Goal: Information Seeking & Learning: Learn about a topic

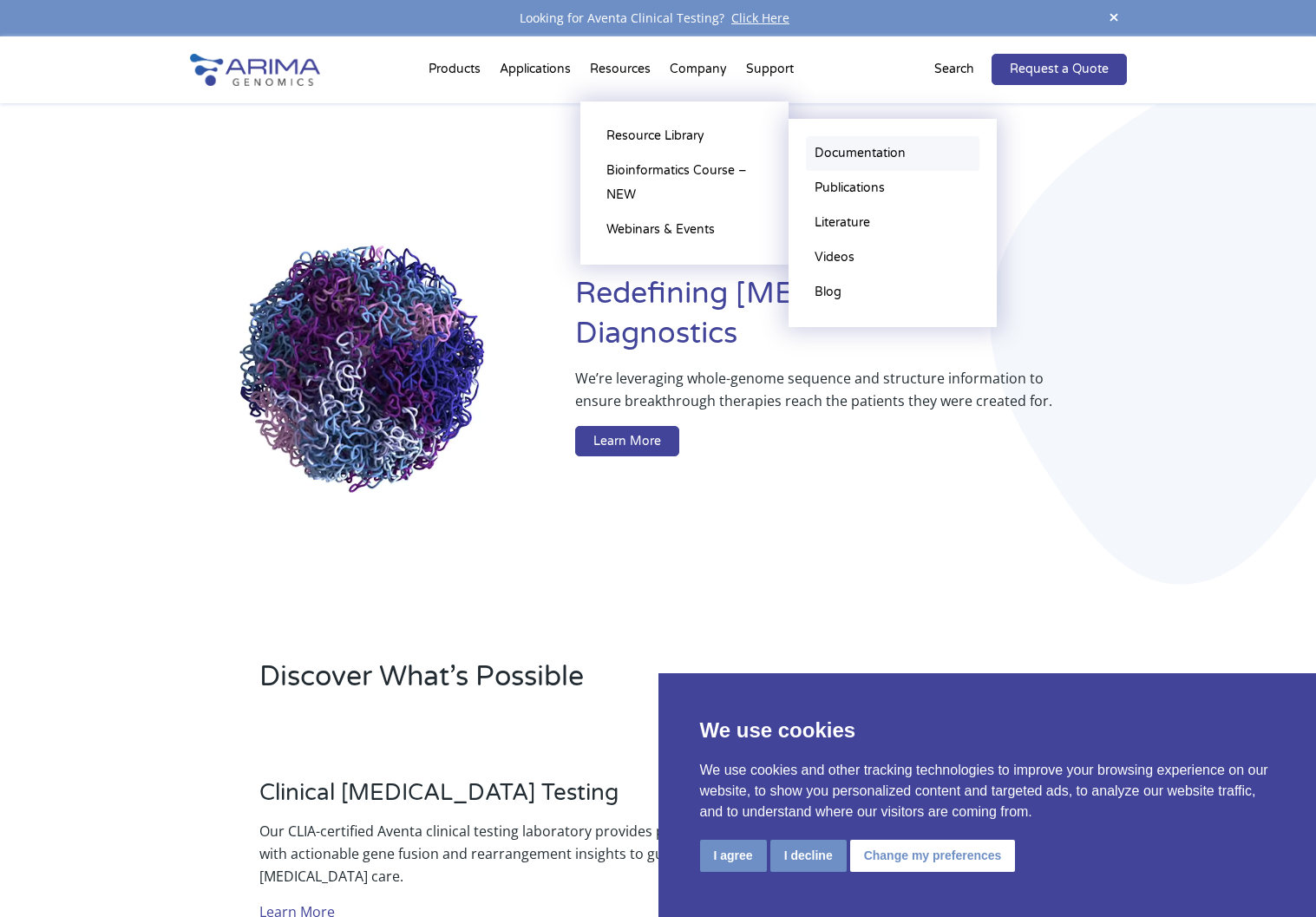
click at [859, 156] on link "Documentation" at bounding box center [892, 153] width 174 height 35
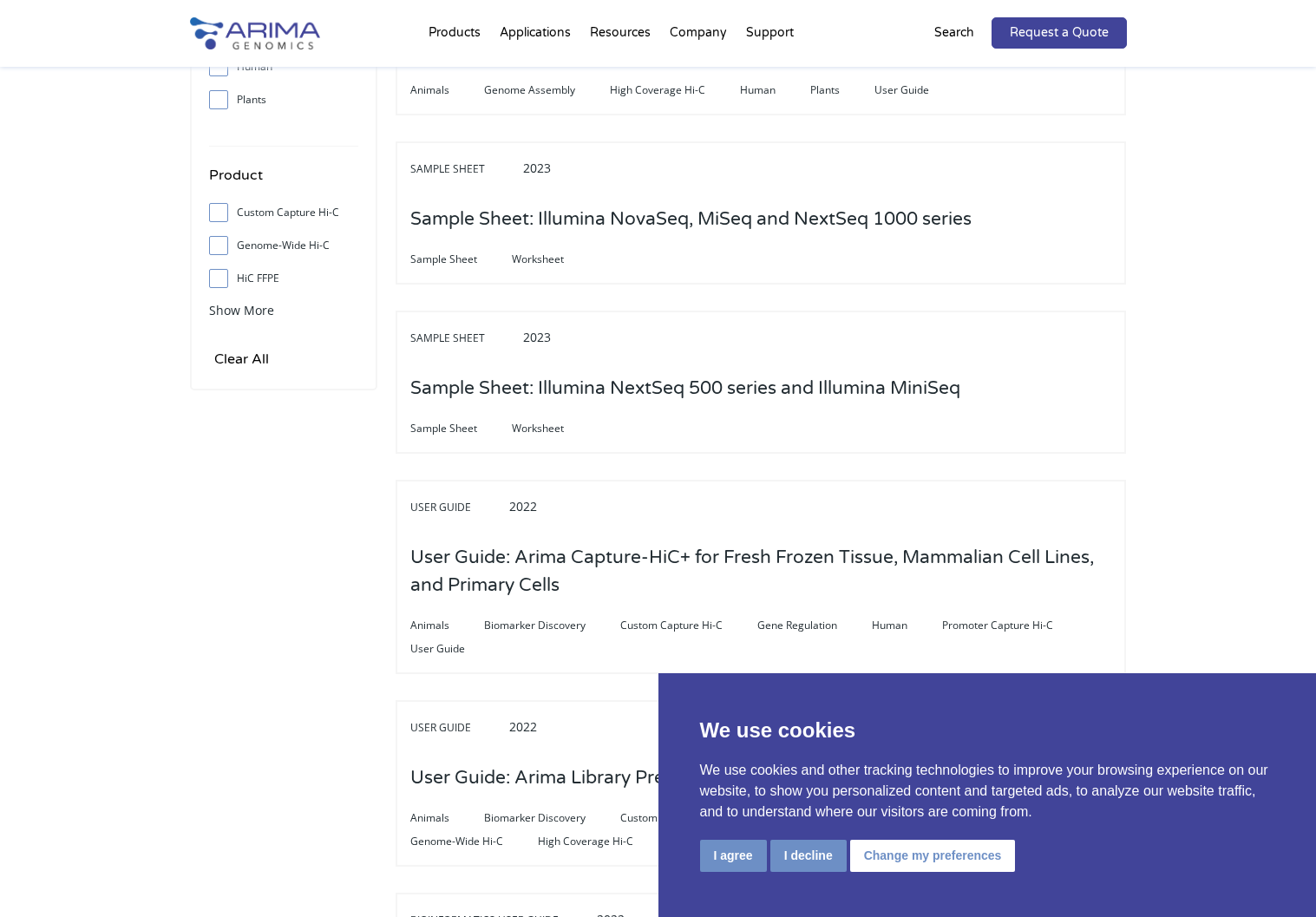
scroll to position [625, 0]
click at [911, 865] on button "Change my preferences" at bounding box center [933, 855] width 166 height 32
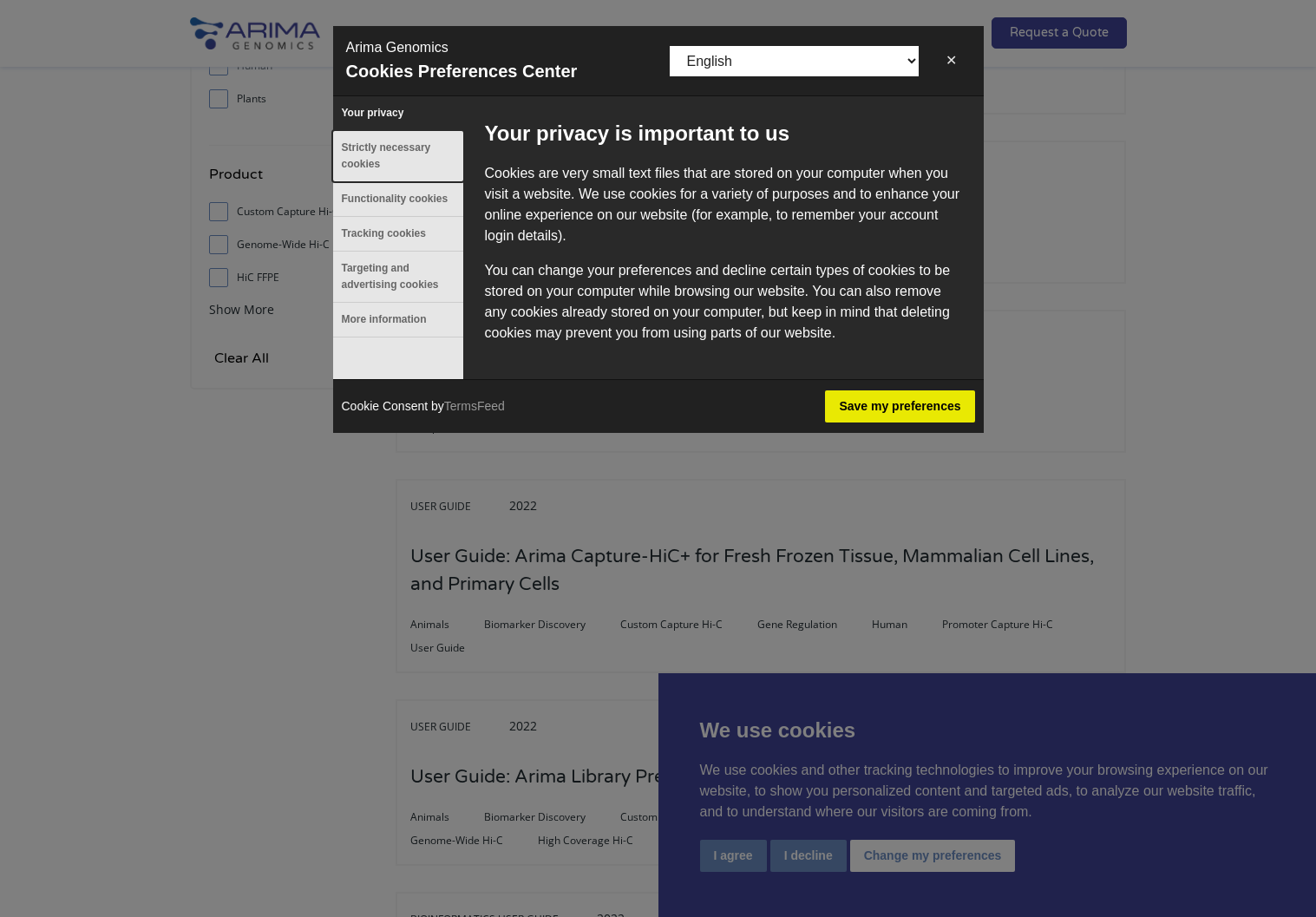
click at [390, 145] on button "Strictly necessary cookies" at bounding box center [397, 156] width 130 height 51
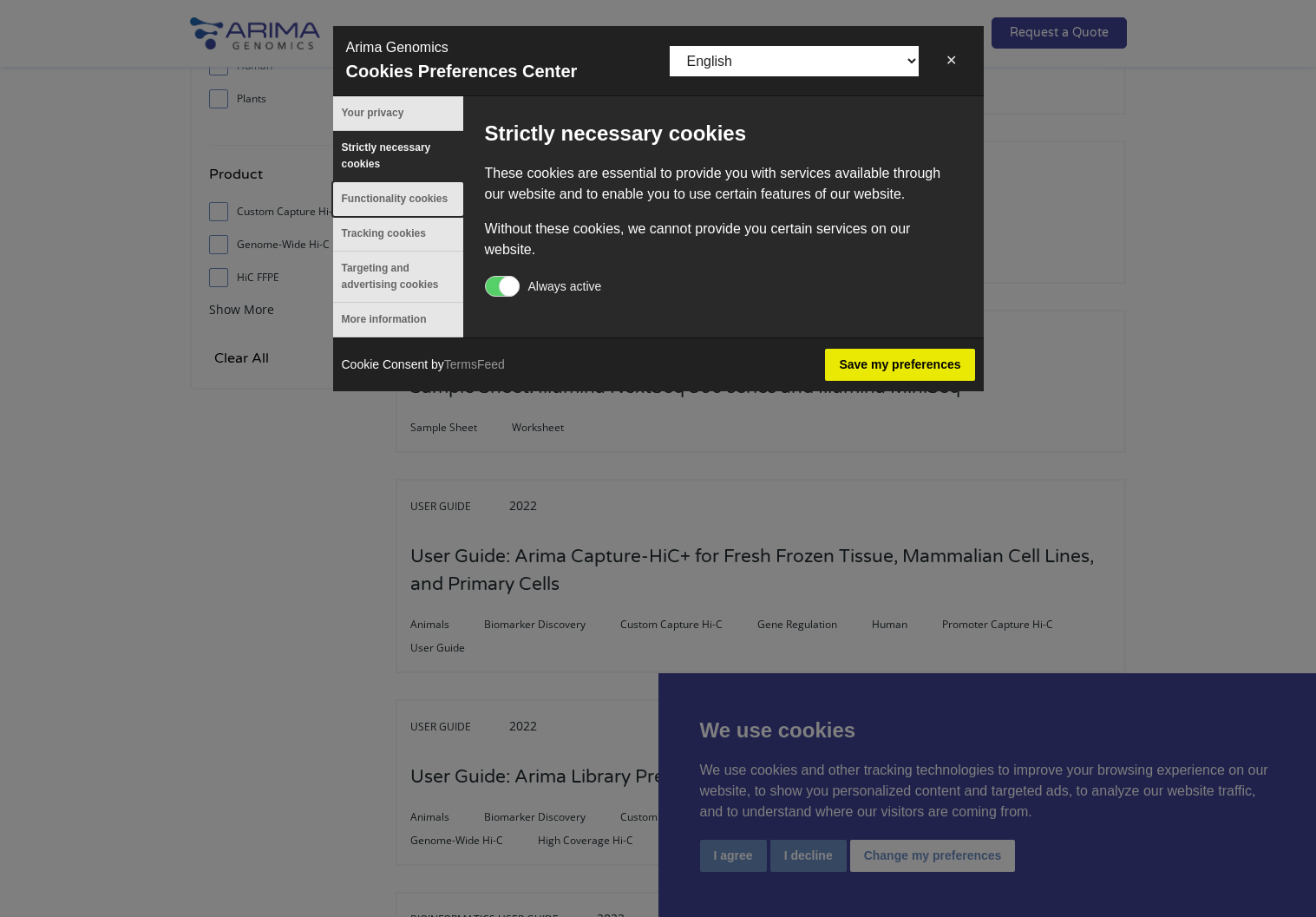
click at [395, 194] on button "Functionality cookies" at bounding box center [397, 199] width 130 height 34
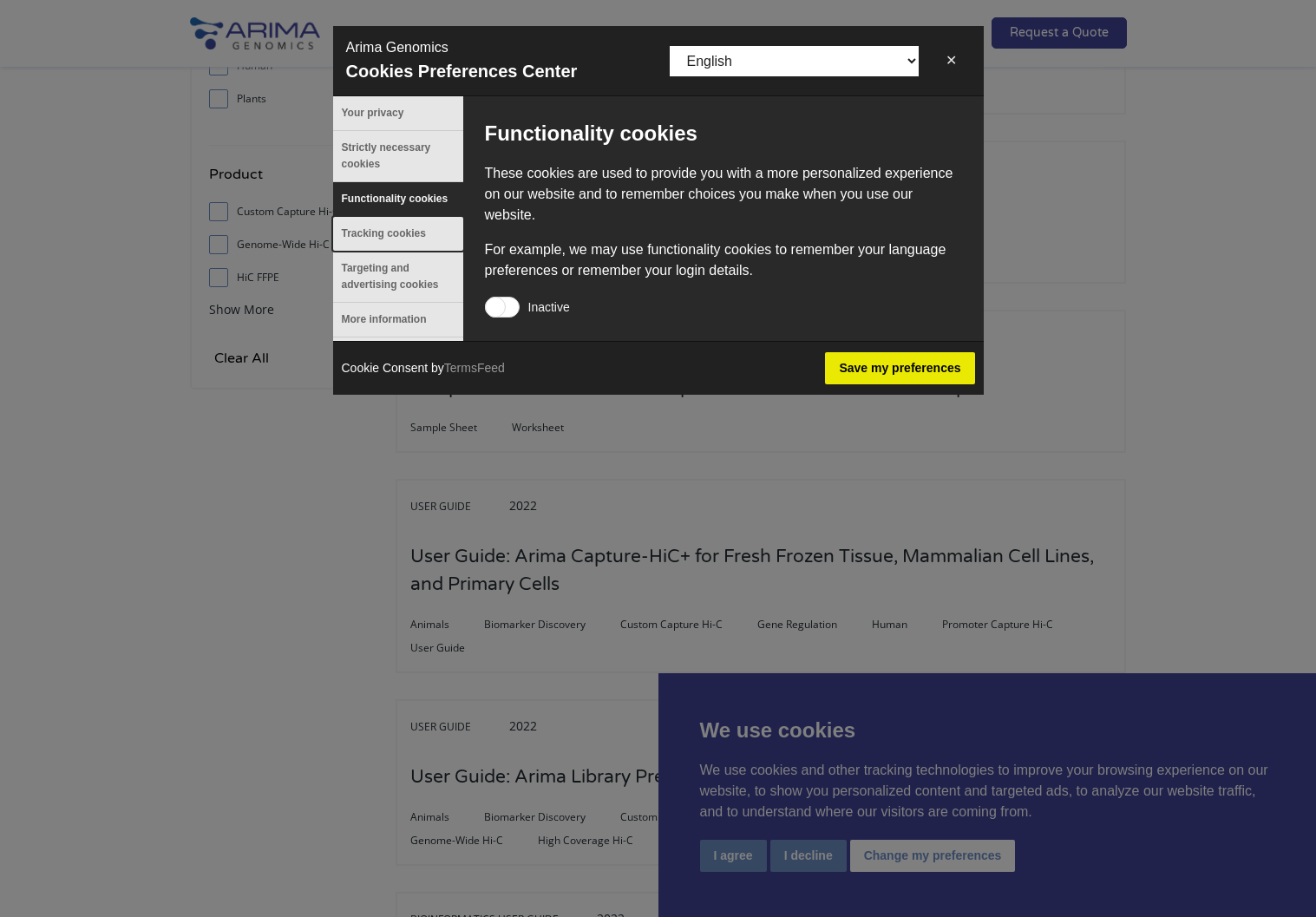
click at [391, 229] on button "Tracking cookies" at bounding box center [397, 233] width 130 height 34
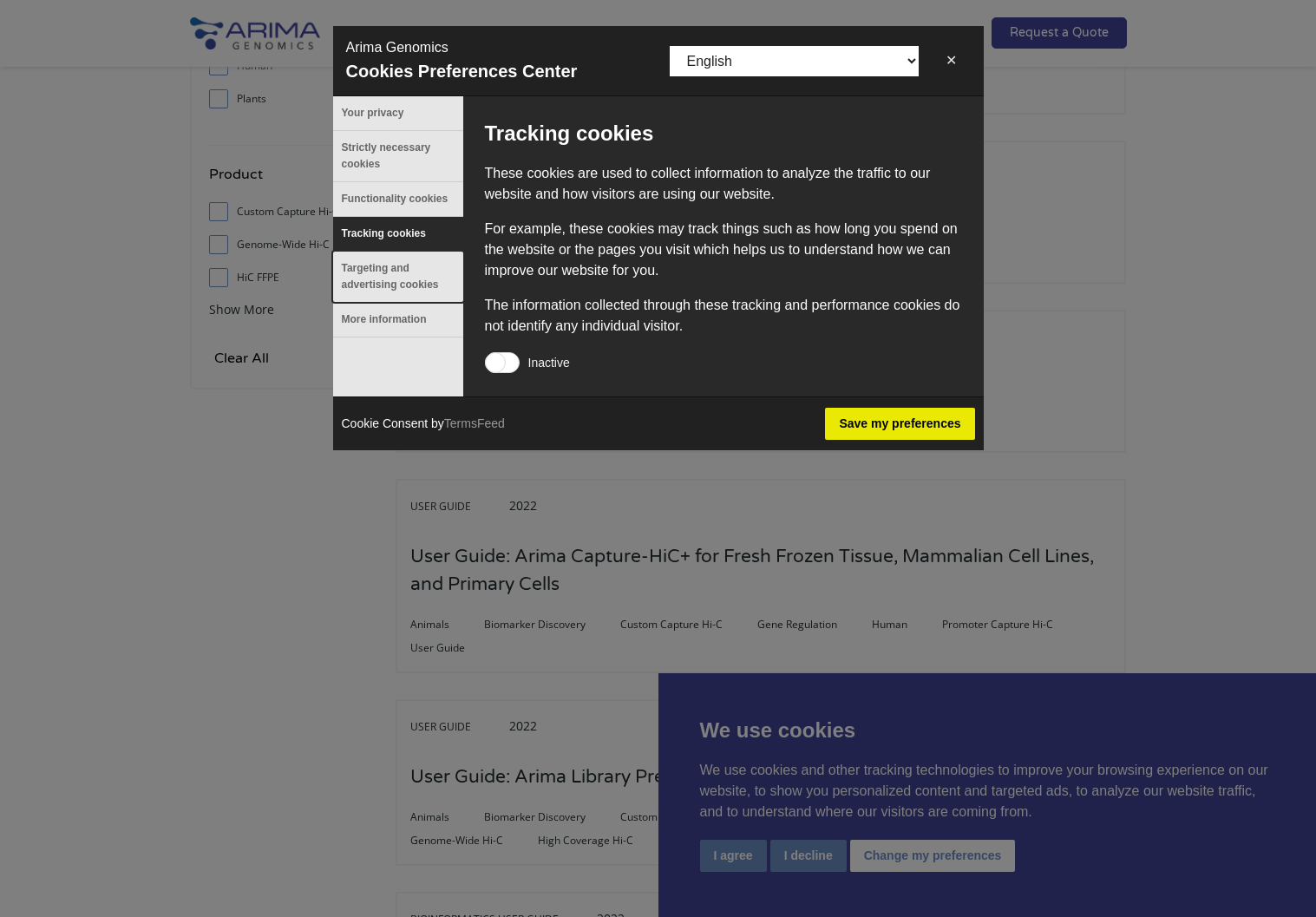
click at [389, 273] on button "Targeting and advertising cookies" at bounding box center [397, 276] width 130 height 51
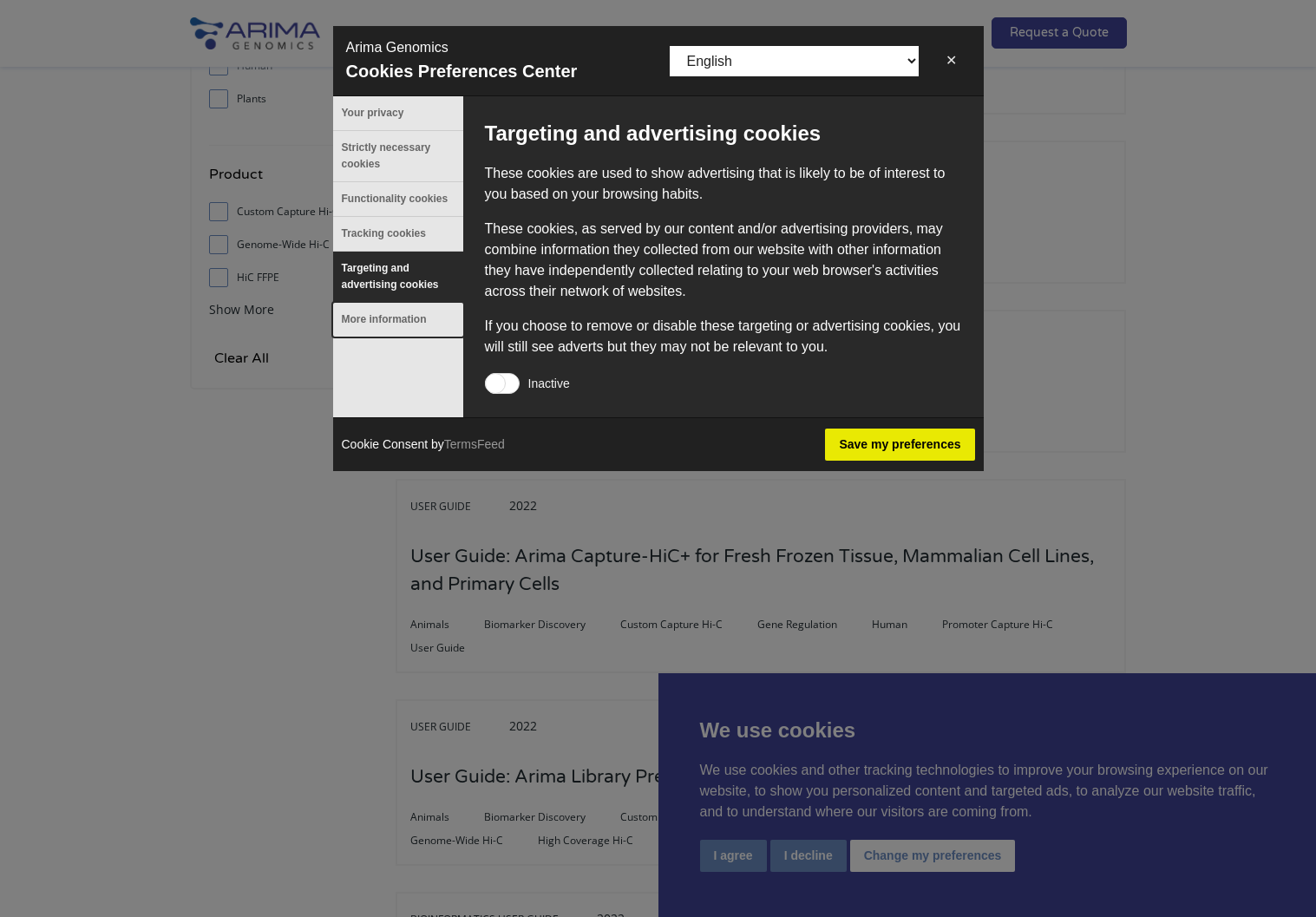
click at [385, 316] on button "More information" at bounding box center [397, 320] width 130 height 34
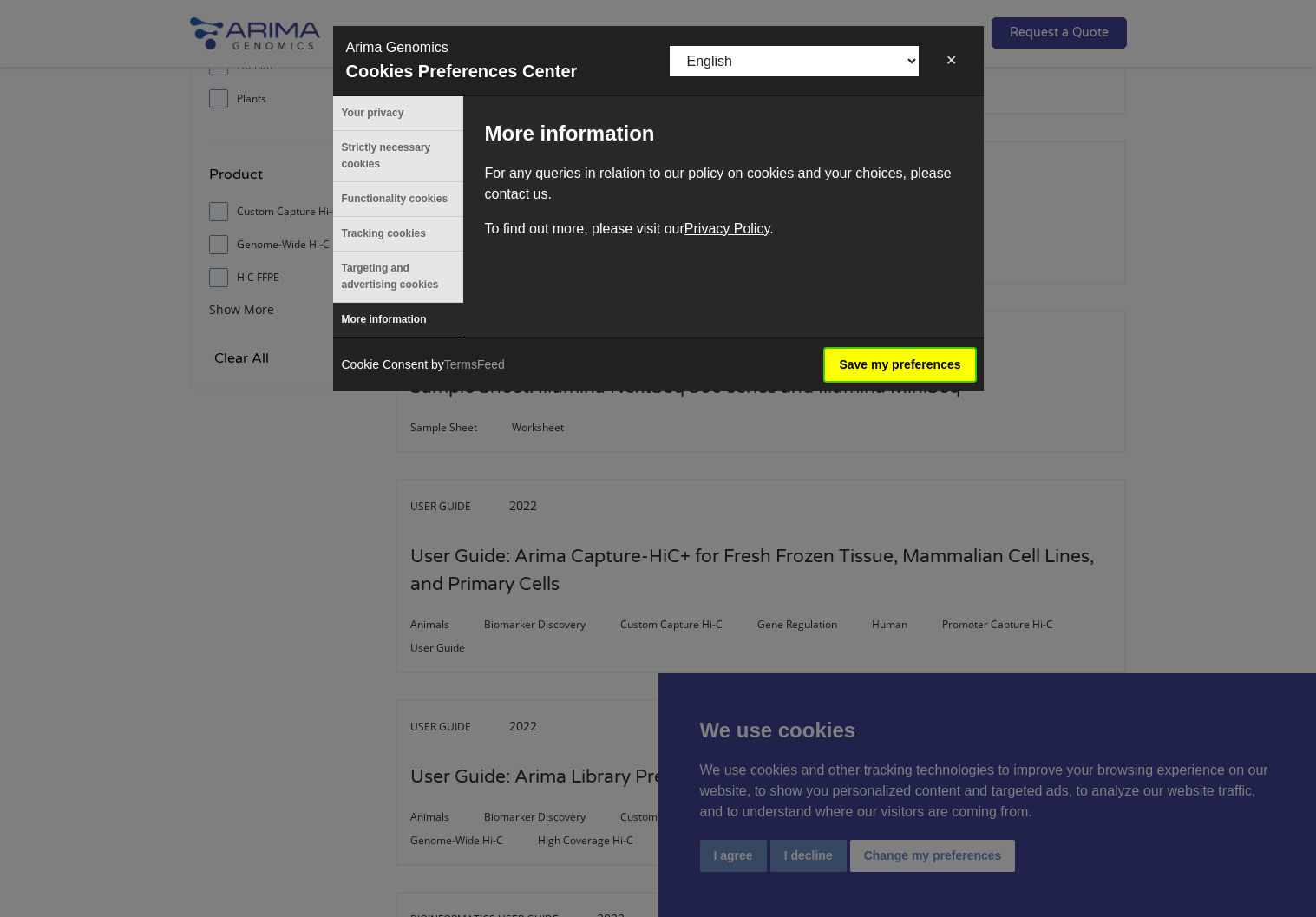
click at [899, 371] on button "Save my preferences" at bounding box center [899, 365] width 149 height 32
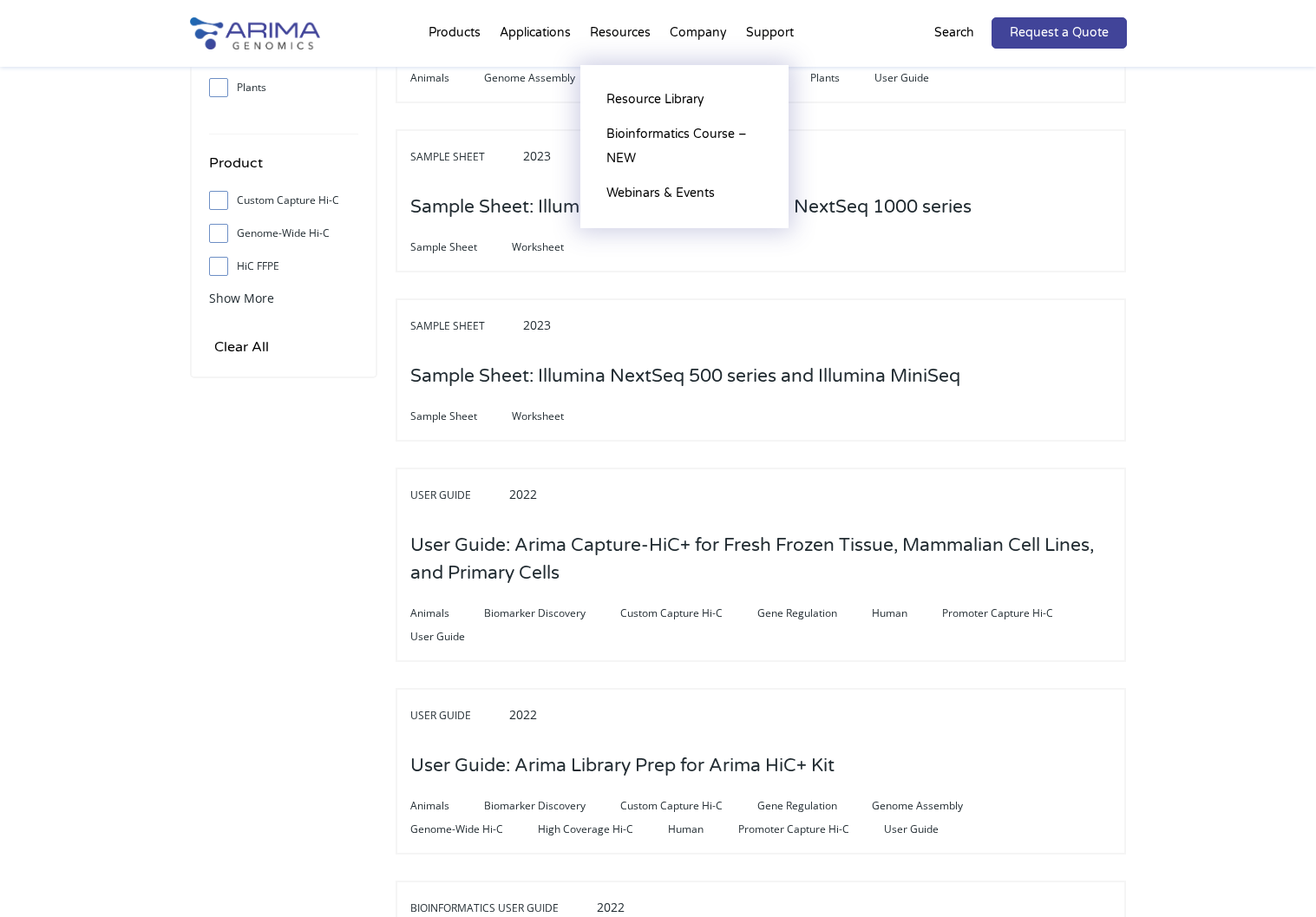
scroll to position [3054, 0]
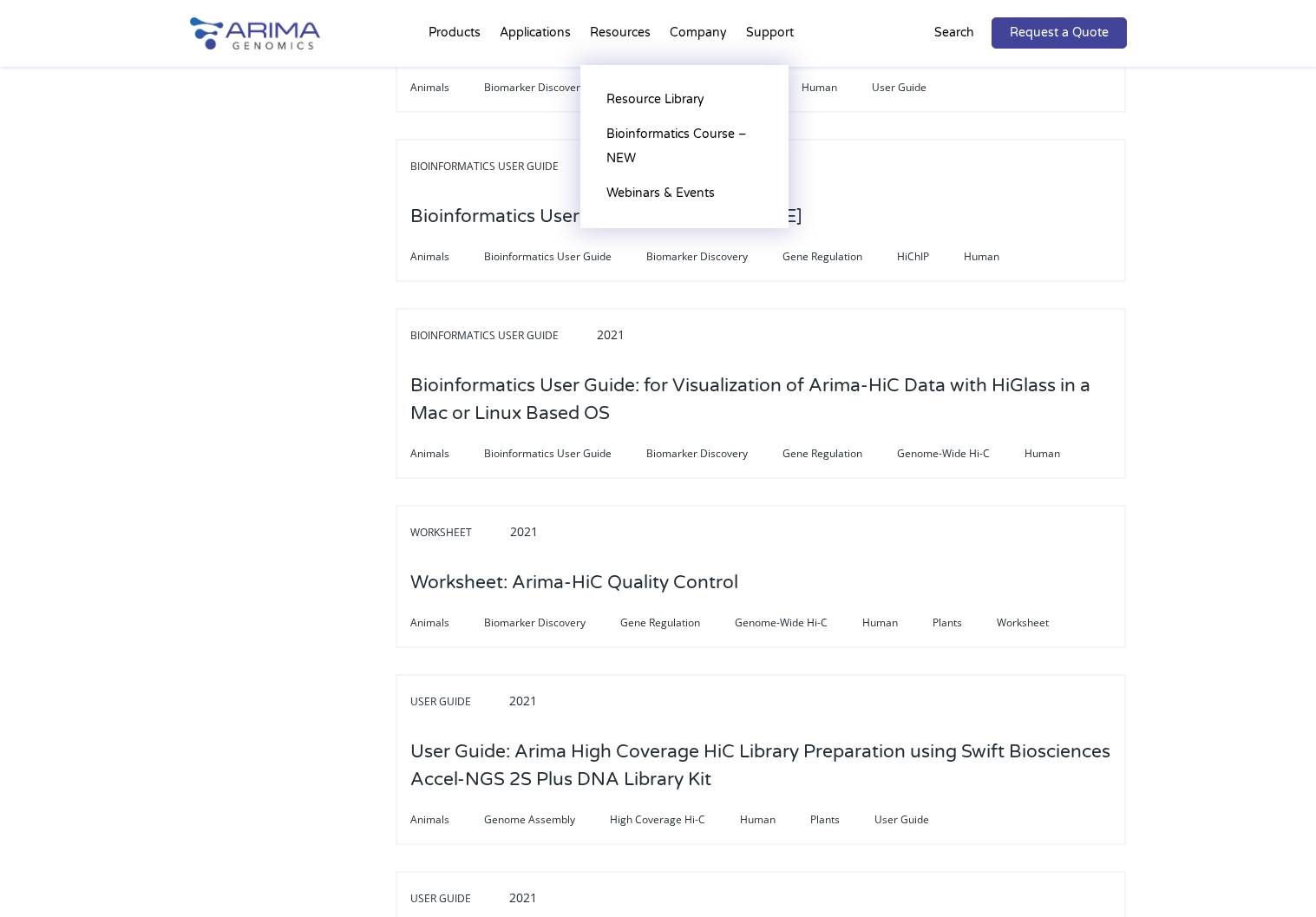
drag, startPoint x: 1319, startPoint y: 447, endPoint x: 632, endPoint y: 35, distance: 801.1
click at [632, 35] on li "Resources Resource Library Documentation Publications Literature Videos Blog Bi…" at bounding box center [620, 36] width 79 height 59
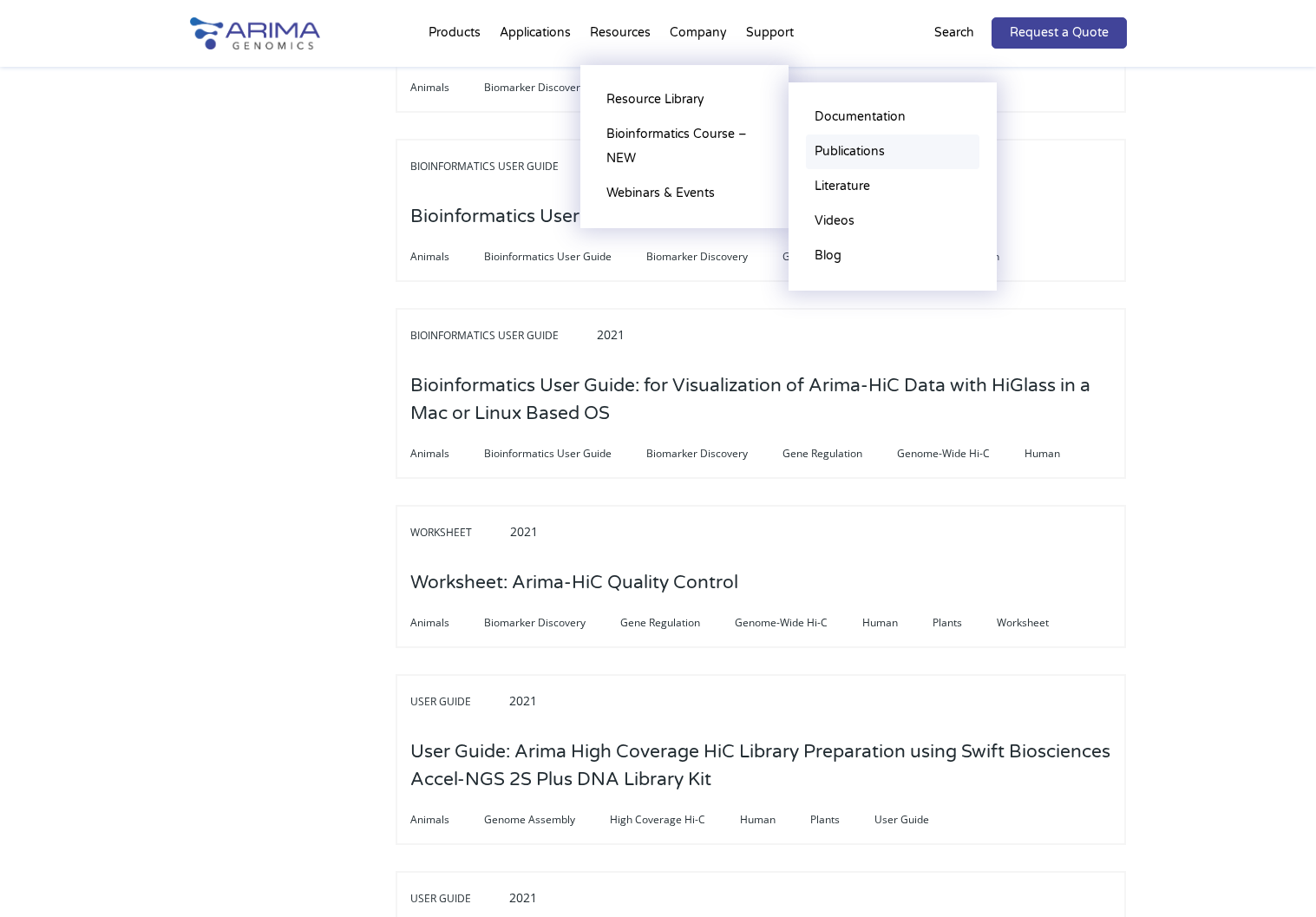
click at [881, 147] on link "Publications" at bounding box center [892, 151] width 174 height 35
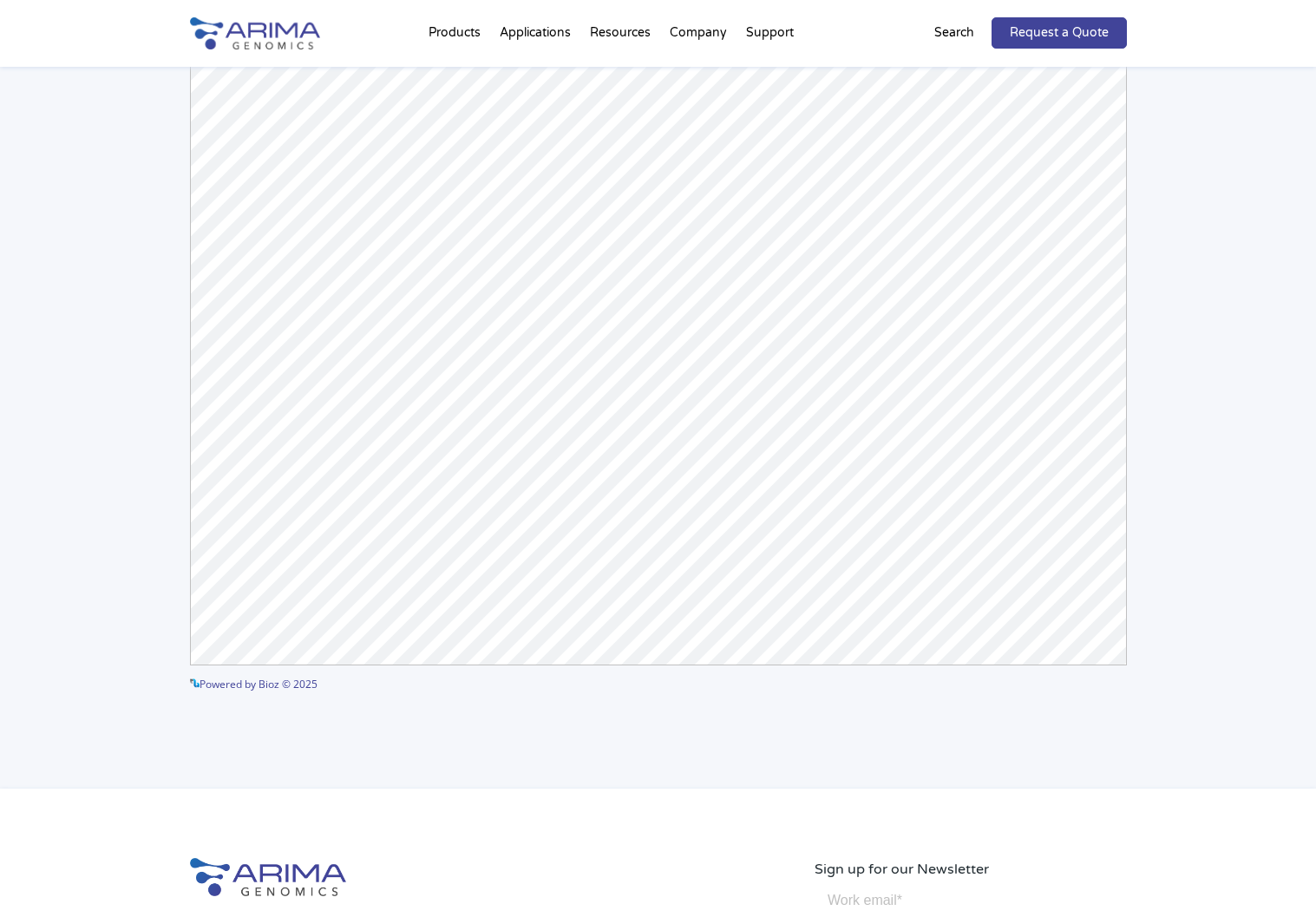
scroll to position [174, 0]
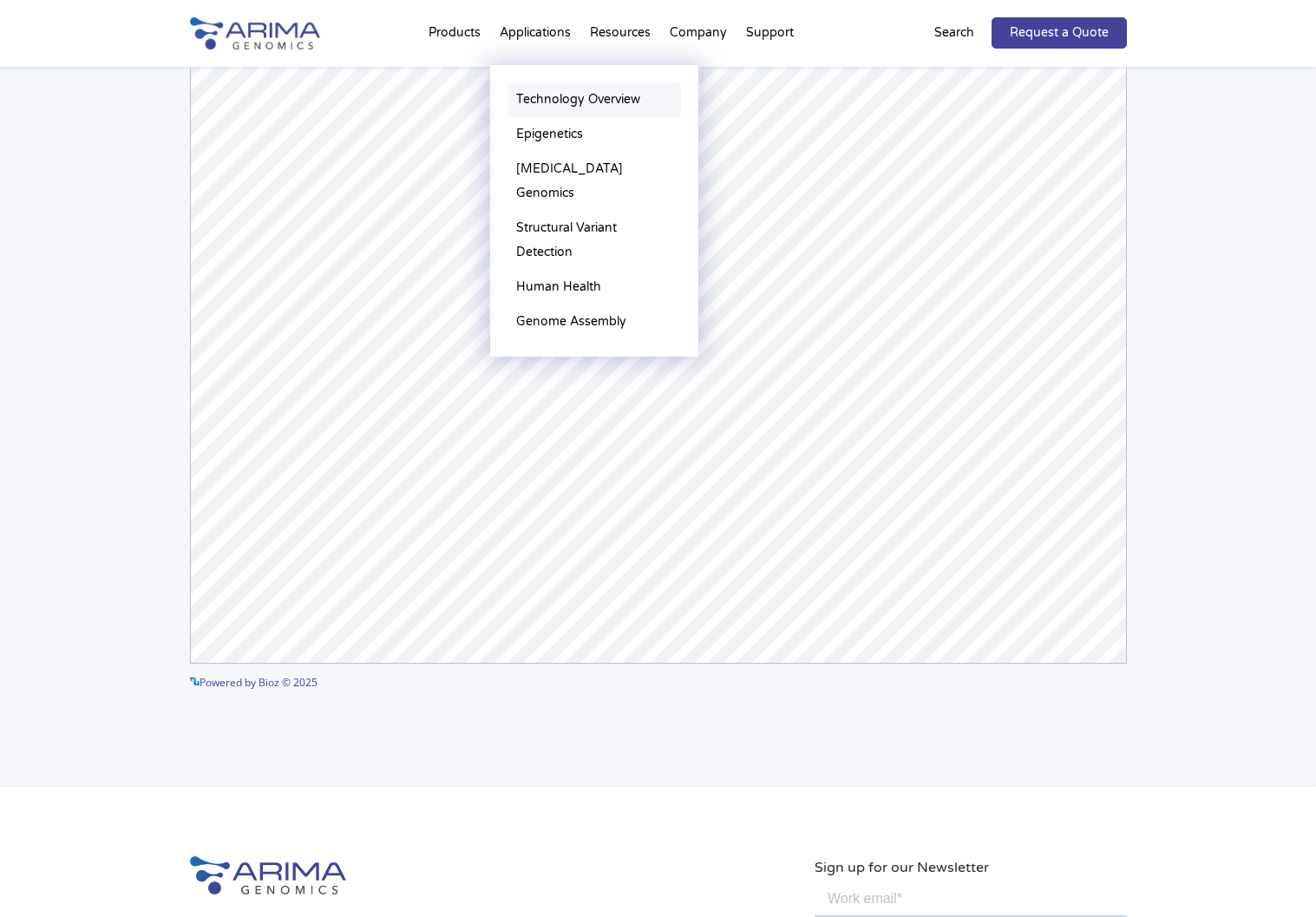
click at [567, 97] on link "Technology Overview" at bounding box center [594, 99] width 174 height 35
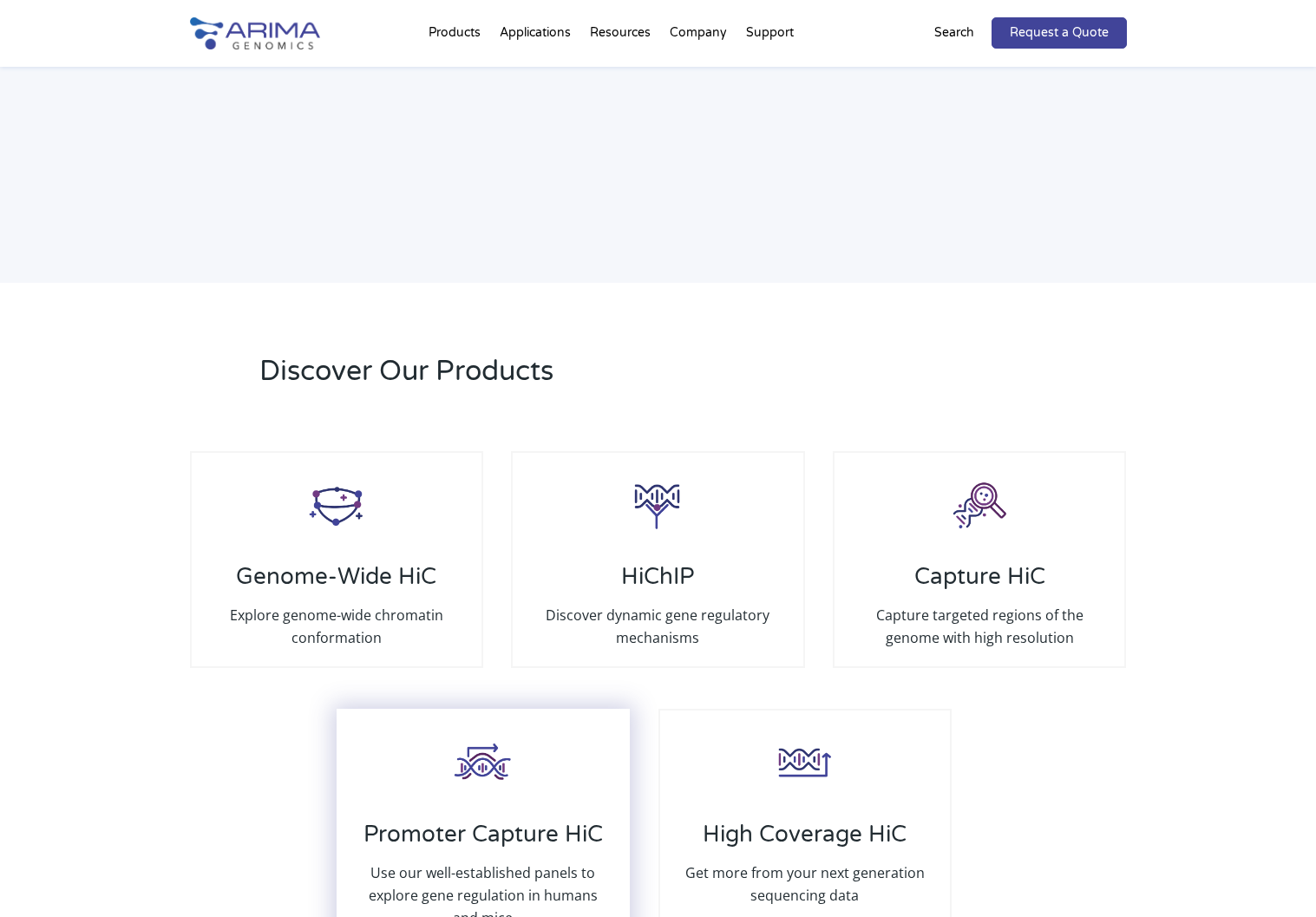
scroll to position [2950, 0]
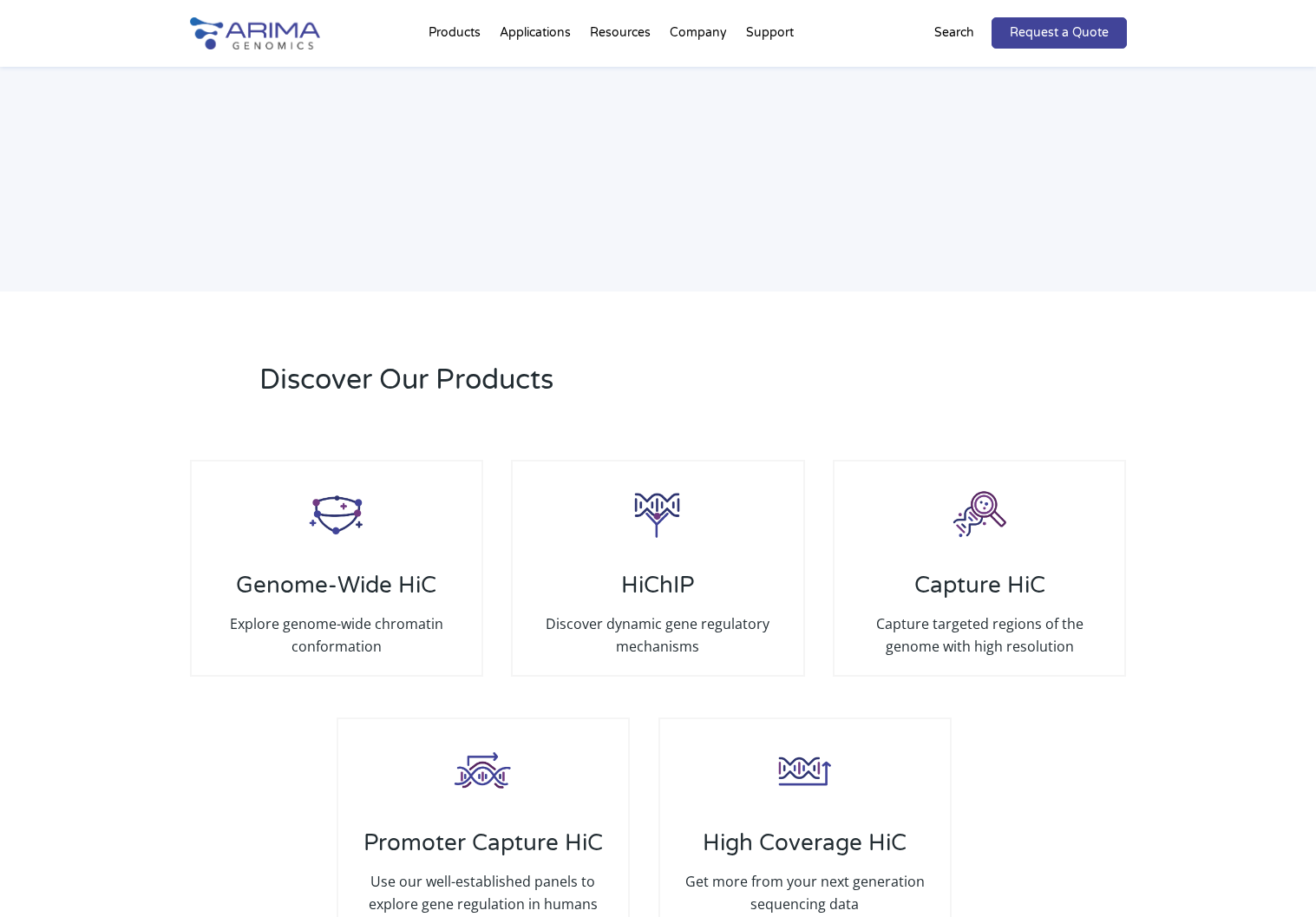
drag, startPoint x: 556, startPoint y: 373, endPoint x: 537, endPoint y: 364, distance: 21.0
click at [537, 364] on h2 "Discover Our Products" at bounding box center [569, 386] width 620 height 52
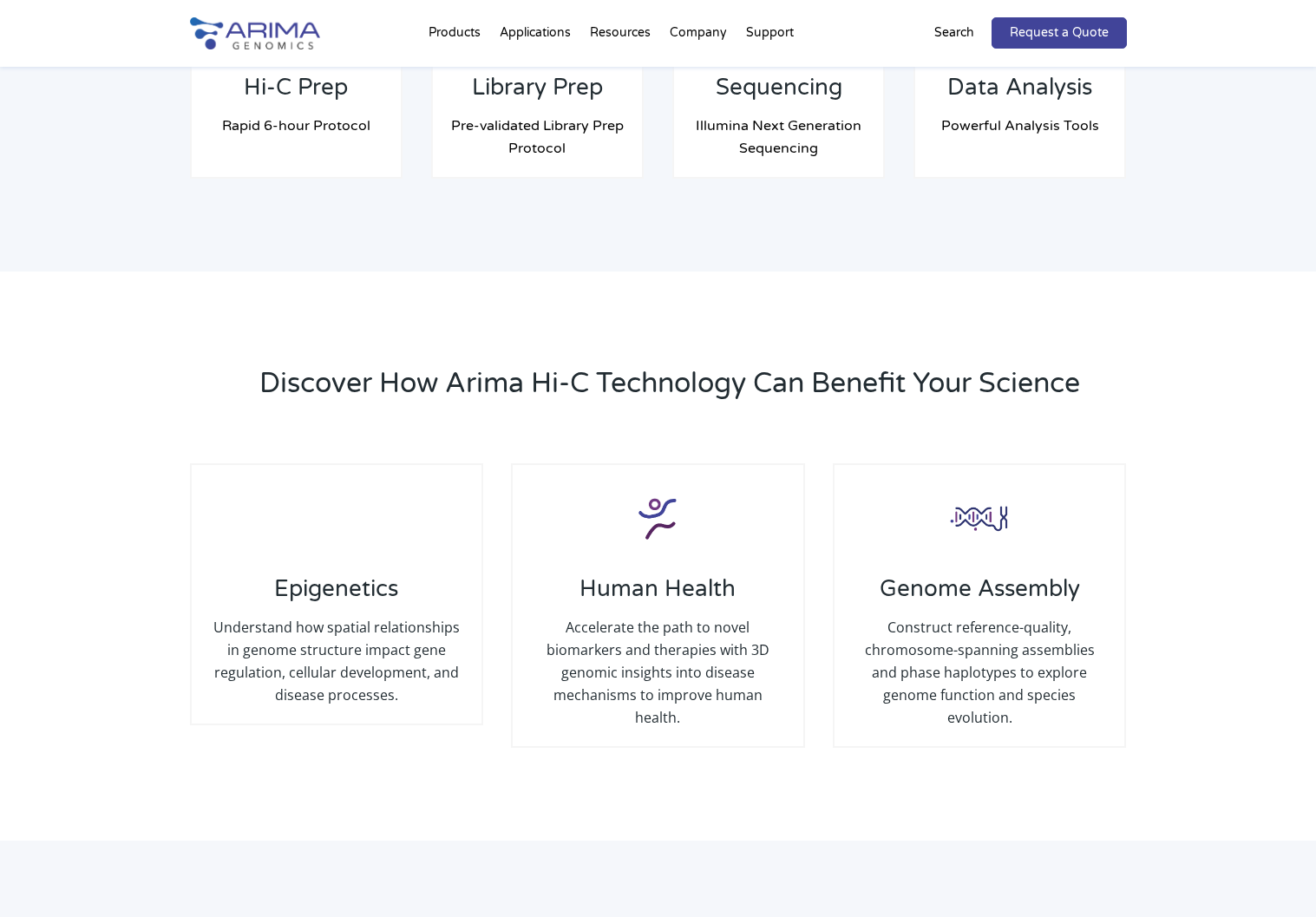
scroll to position [1562, 0]
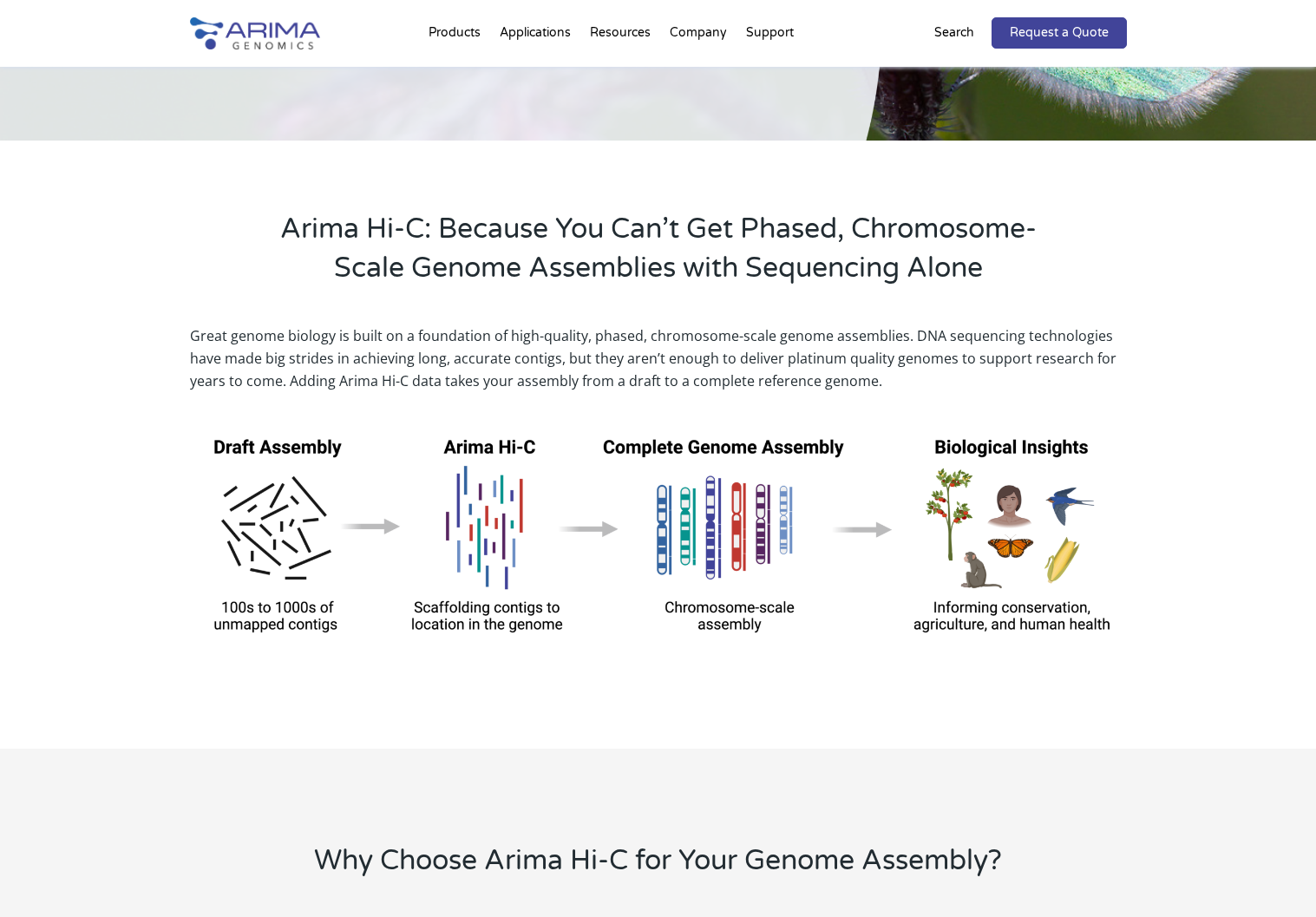
scroll to position [347, 0]
